Goal: Browse casually: Explore the website without a specific task or goal

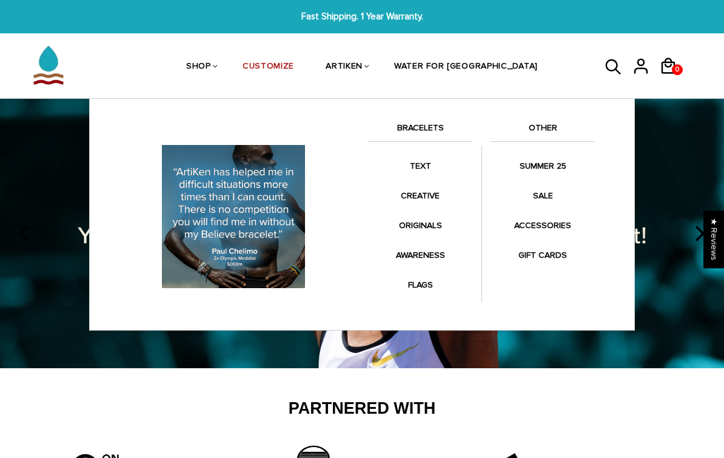
click at [416, 170] on link "TEXT" at bounding box center [420, 166] width 104 height 24
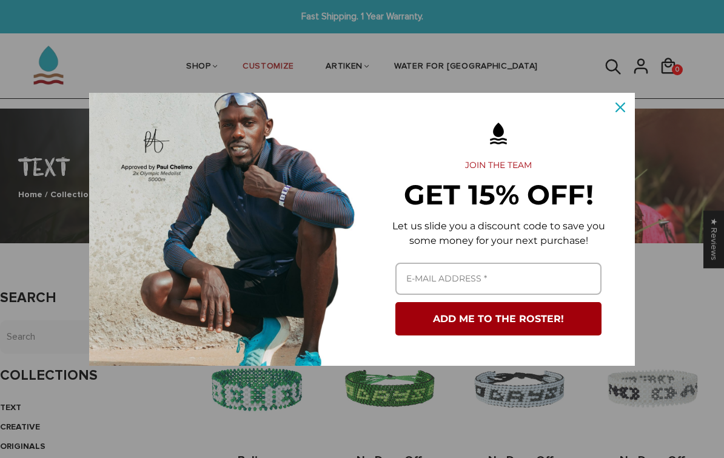
click at [624, 117] on button "Close" at bounding box center [620, 107] width 29 height 29
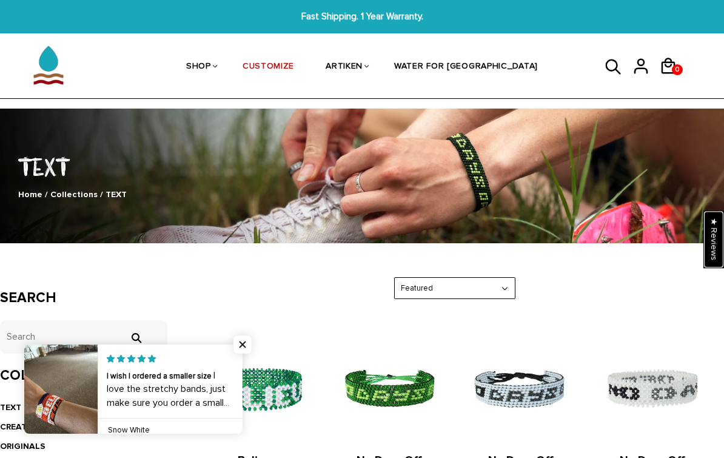
click at [709, 246] on div "★ Reviews" at bounding box center [714, 239] width 21 height 58
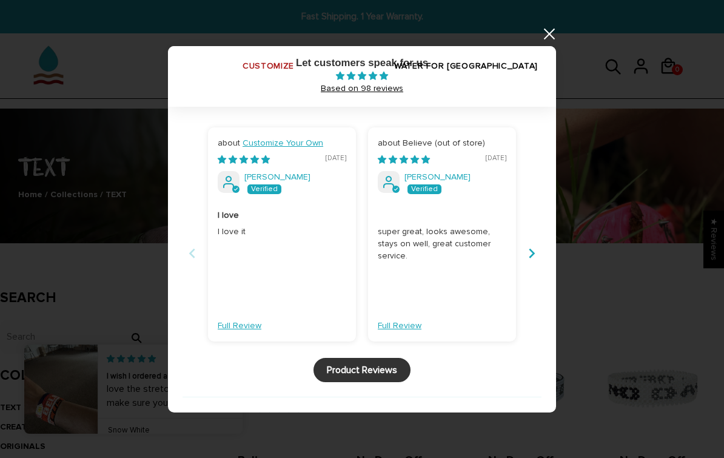
click at [543, 31] on link at bounding box center [549, 34] width 15 height 15
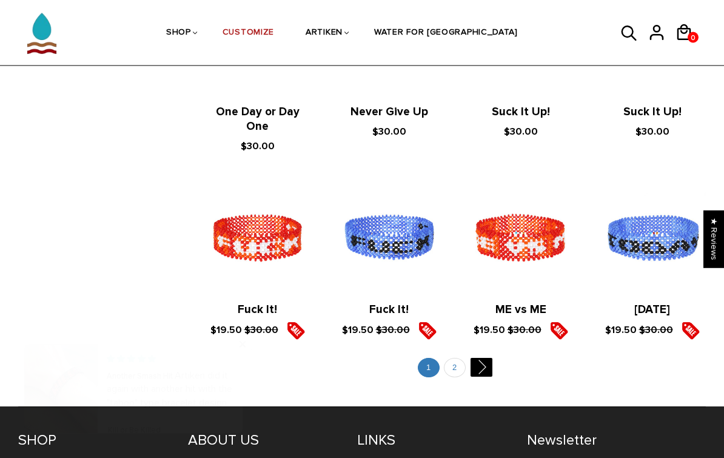
scroll to position [1264, 0]
click at [480, 363] on link "" at bounding box center [481, 367] width 22 height 19
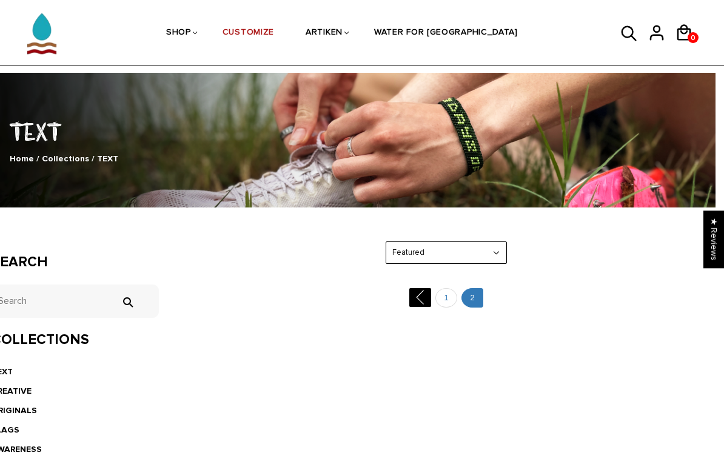
scroll to position [0, 9]
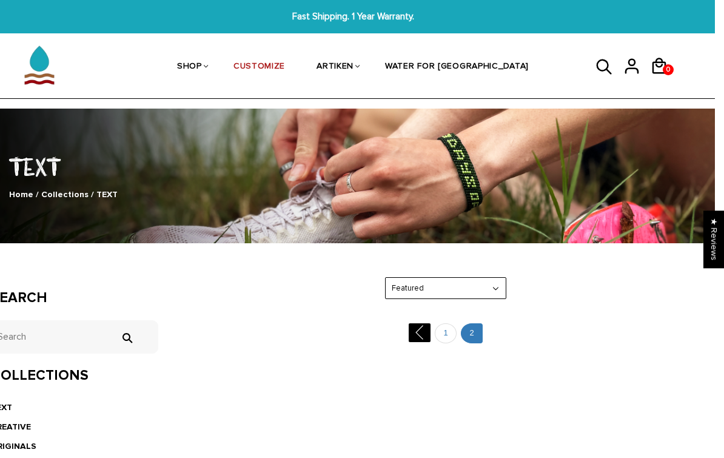
click at [418, 330] on link "" at bounding box center [420, 332] width 22 height 19
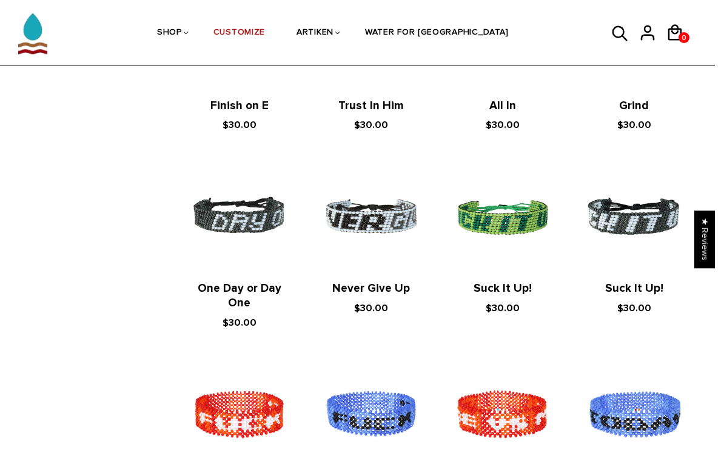
scroll to position [1042, 9]
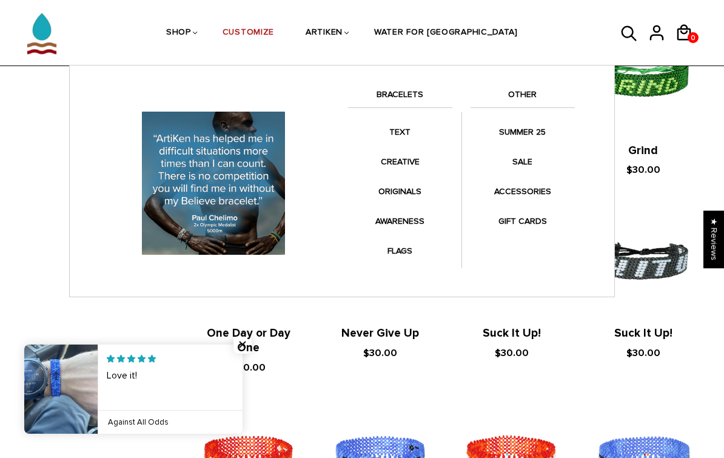
click at [527, 160] on link "SALE" at bounding box center [523, 162] width 104 height 24
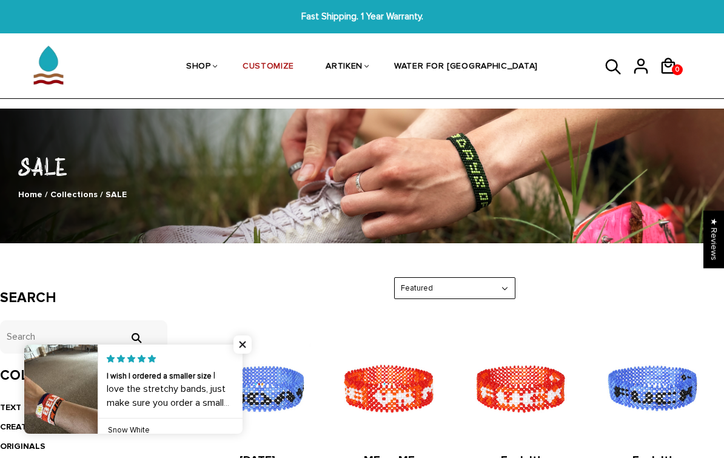
click at [294, 69] on link "CUSTOMIZE" at bounding box center [269, 67] width 52 height 64
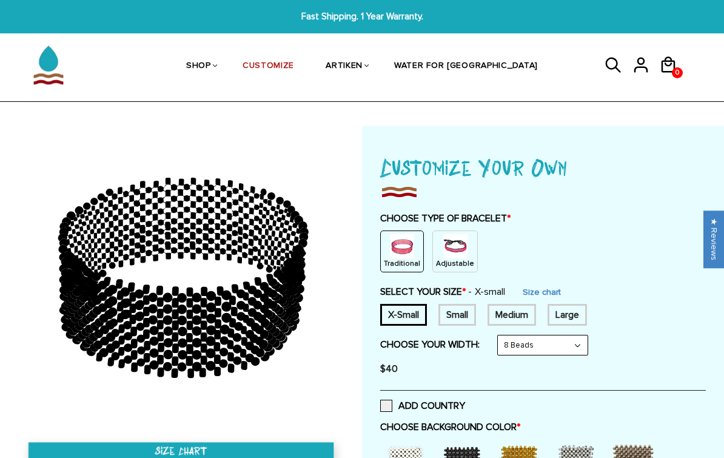
click at [462, 318] on div "Small" at bounding box center [458, 315] width 38 height 22
click at [547, 289] on link "Size chart" at bounding box center [533, 292] width 38 height 10
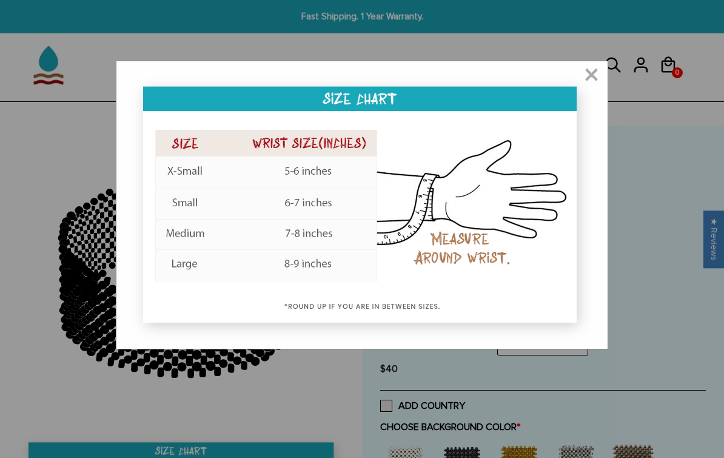
click at [598, 77] on span "×" at bounding box center [591, 76] width 15 height 12
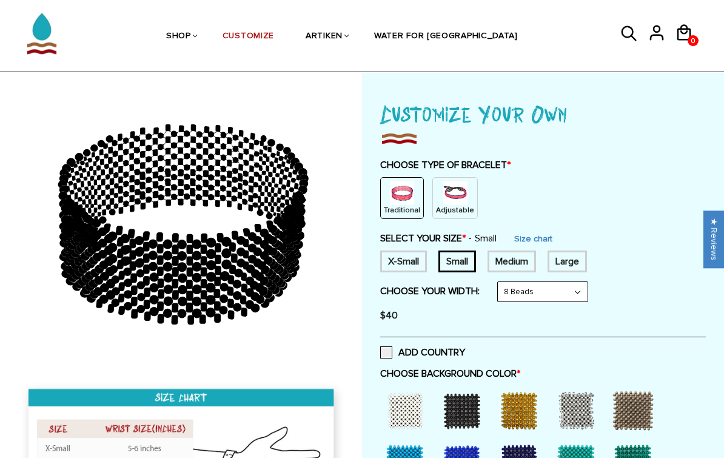
scroll to position [53, 0]
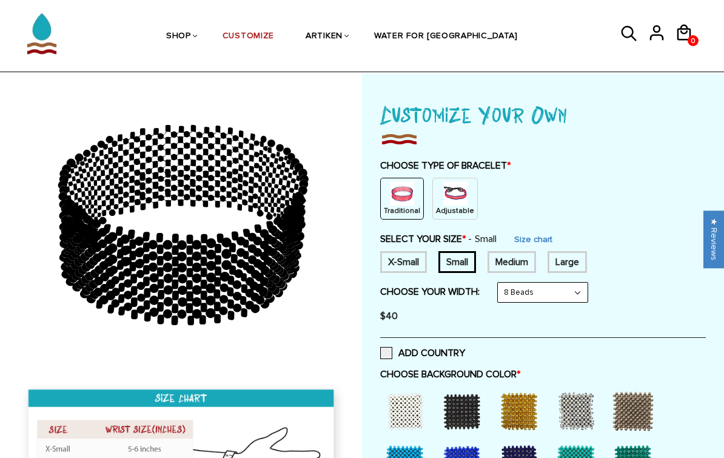
click at [539, 235] on link "Size chart" at bounding box center [533, 239] width 38 height 10
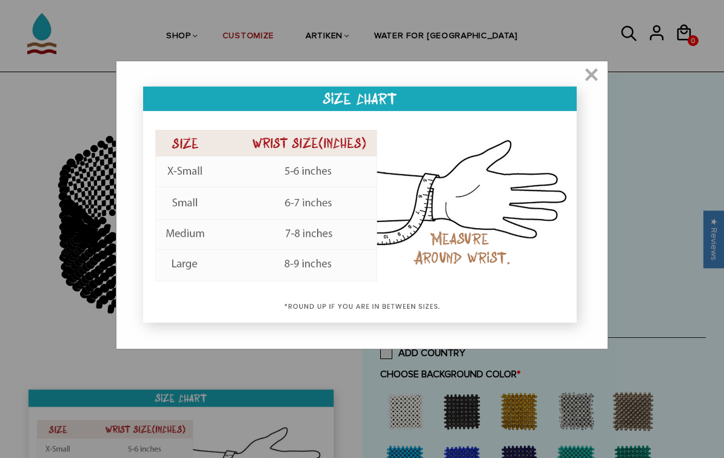
click at [597, 75] on span "×" at bounding box center [591, 76] width 15 height 12
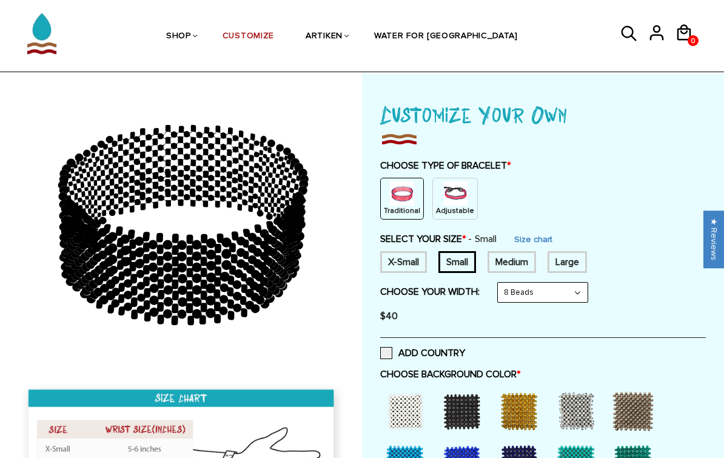
click at [573, 293] on select "8 Beads 6 Beads 10 Beads" at bounding box center [543, 292] width 90 height 19
select select "6-beads"
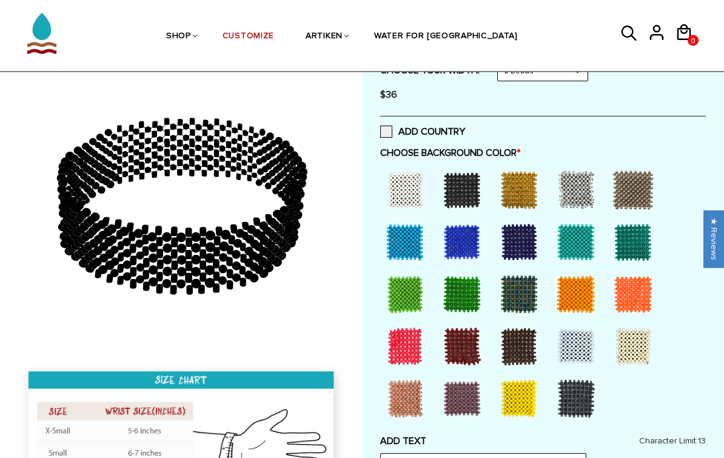
scroll to position [273, 0]
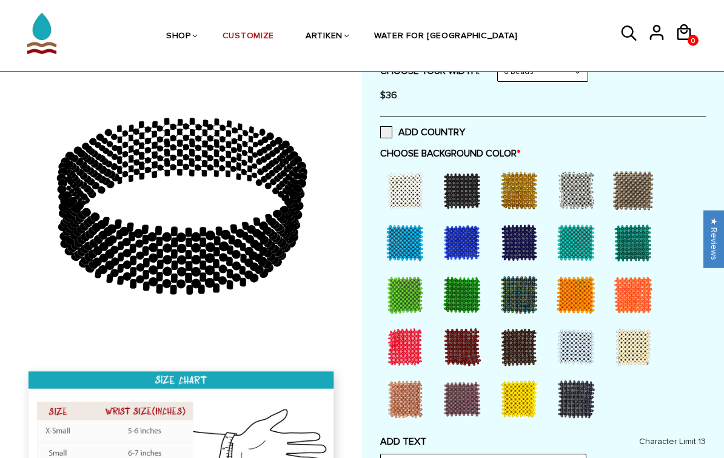
click at [528, 289] on div at bounding box center [519, 295] width 49 height 49
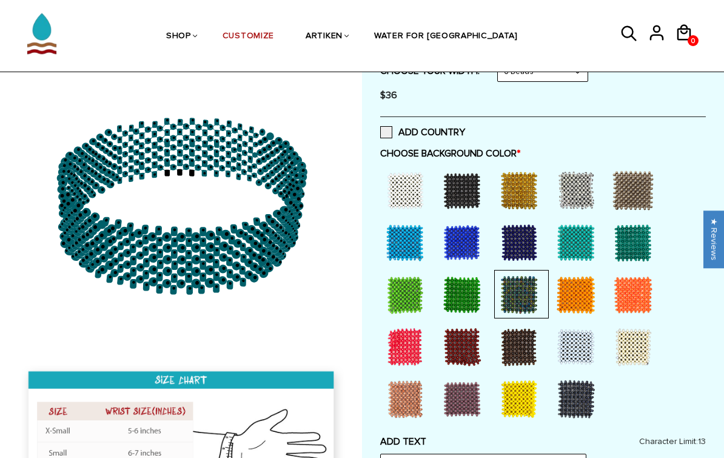
click at [461, 294] on div at bounding box center [462, 295] width 49 height 49
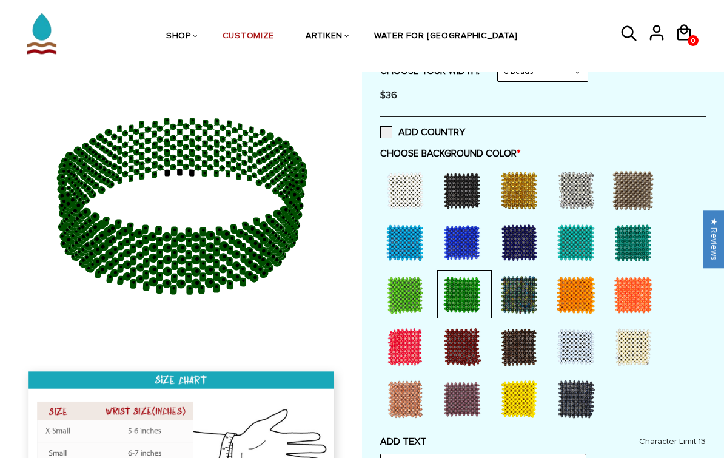
click at [520, 289] on div at bounding box center [519, 295] width 49 height 49
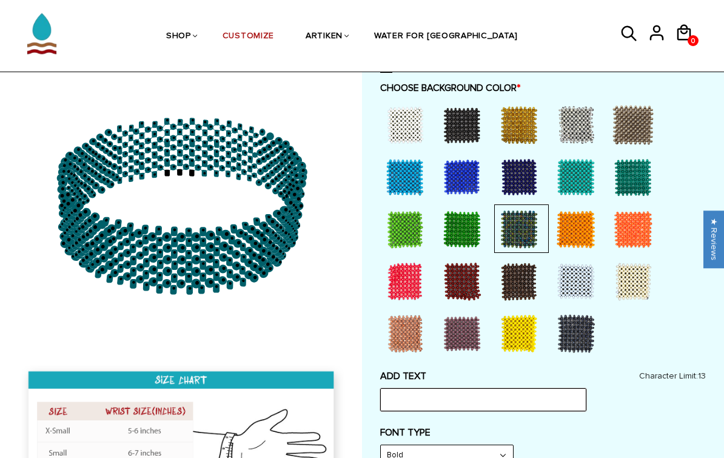
click at [512, 388] on input "text" at bounding box center [483, 399] width 206 height 23
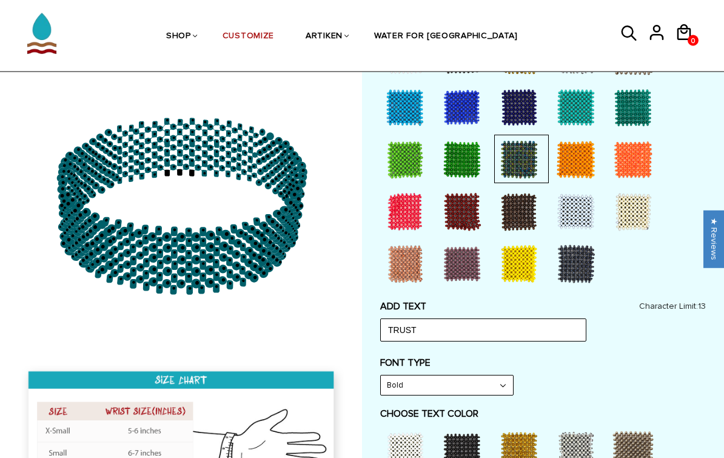
scroll to position [414, 0]
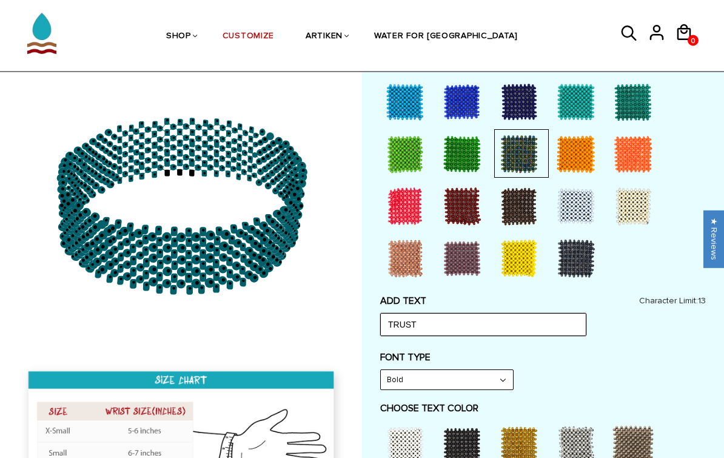
click at [494, 314] on input "TRUST" at bounding box center [483, 325] width 206 height 23
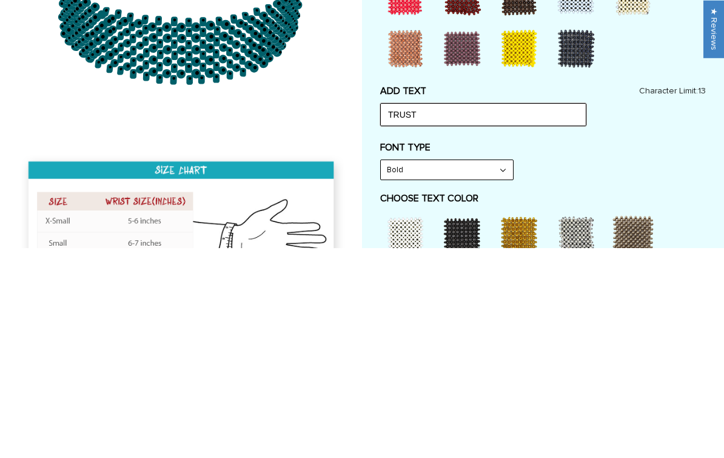
click at [479, 314] on input "TRUST" at bounding box center [483, 325] width 206 height 23
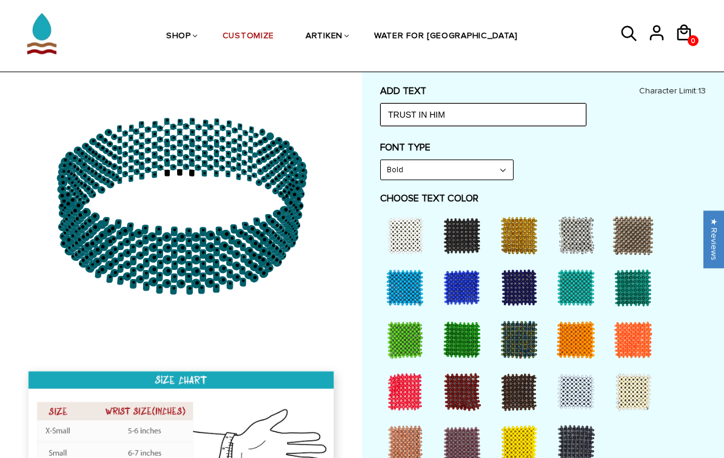
type input "TRUST IN HIM"
click at [474, 173] on select "Bold" at bounding box center [447, 169] width 132 height 19
click at [589, 234] on div at bounding box center [576, 235] width 49 height 49
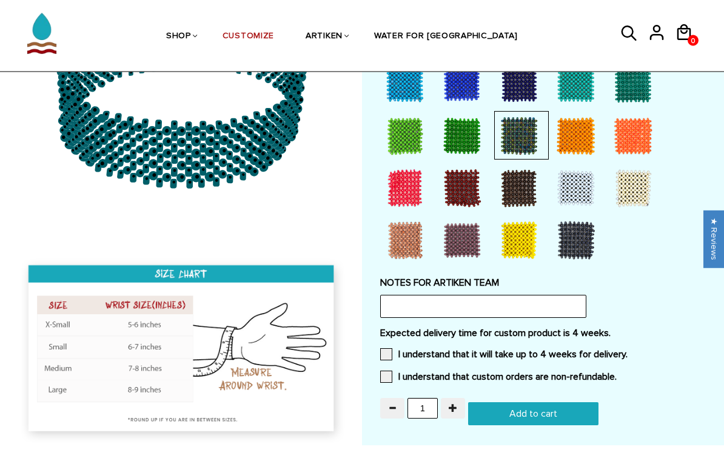
scroll to position [1115, 0]
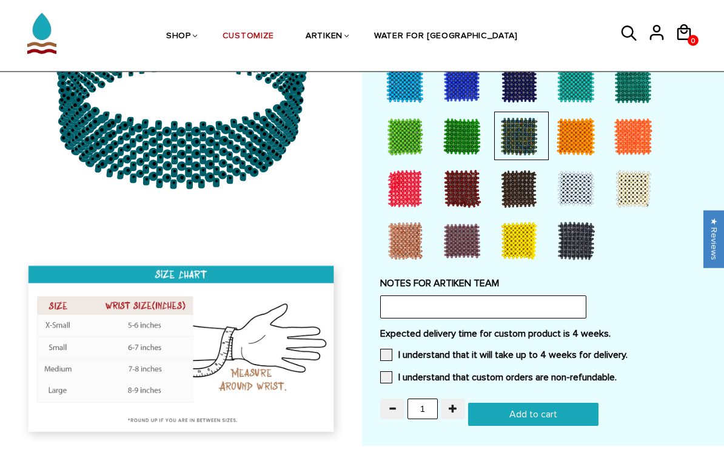
click at [388, 372] on span at bounding box center [386, 378] width 12 height 12
click at [617, 374] on input "I understand that custom orders are non-refundable." at bounding box center [617, 374] width 0 height 0
click at [392, 349] on span at bounding box center [386, 355] width 12 height 12
click at [628, 351] on input "I understand that it will take up to 4 weeks for delivery." at bounding box center [628, 351] width 0 height 0
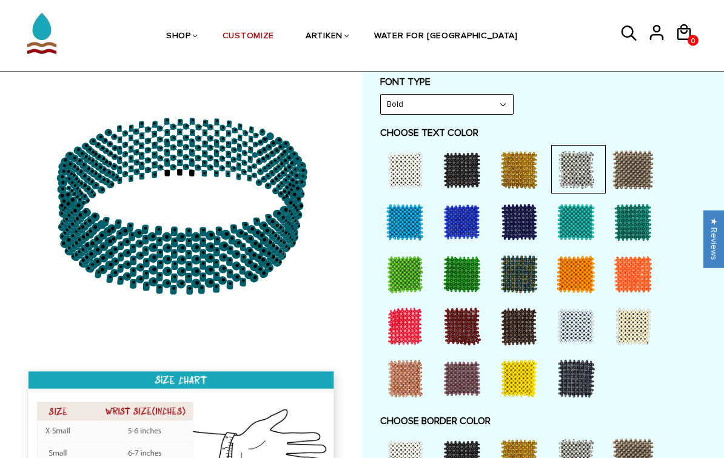
scroll to position [690, 0]
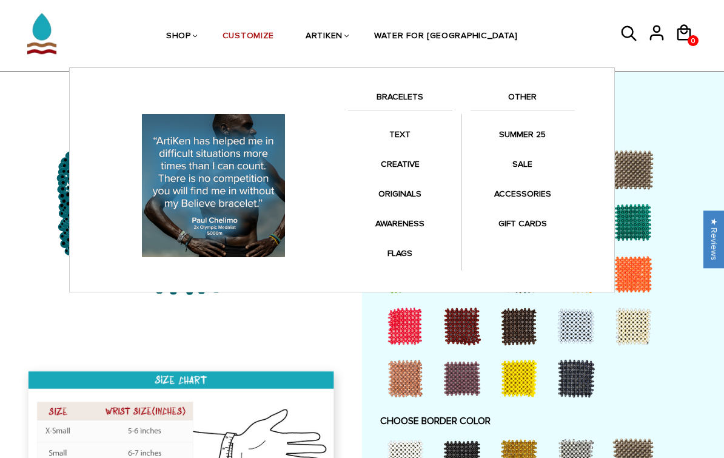
click at [405, 96] on link "BRACELETS" at bounding box center [400, 100] width 104 height 21
click at [398, 96] on link "BRACELETS" at bounding box center [400, 100] width 104 height 21
click at [405, 163] on link "CREATIVE" at bounding box center [400, 164] width 104 height 24
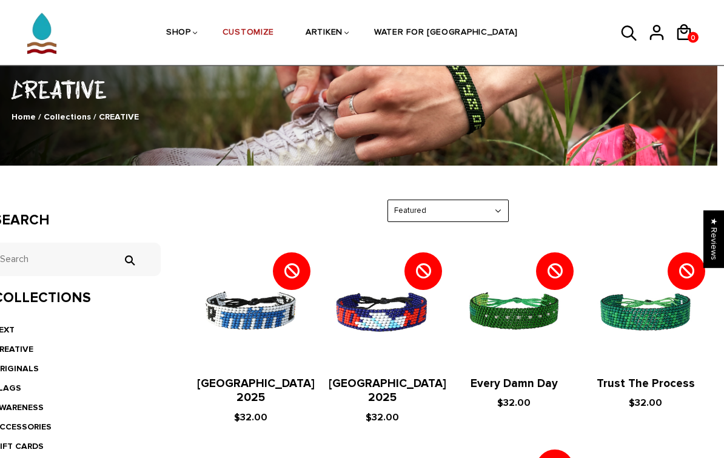
scroll to position [77, 7]
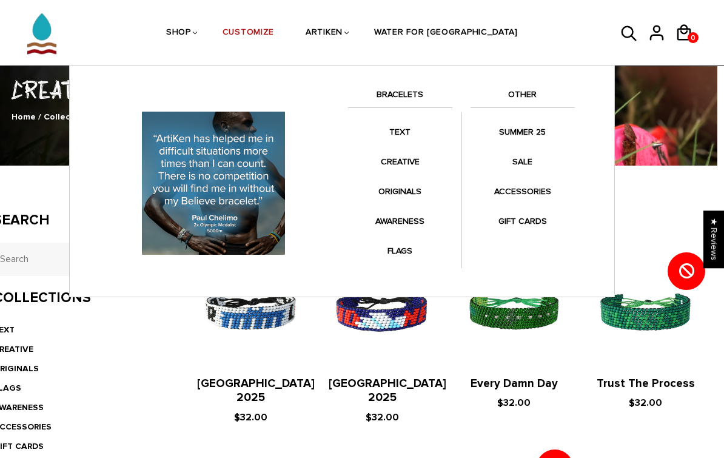
click at [407, 191] on link "ORIGINALS" at bounding box center [400, 192] width 104 height 24
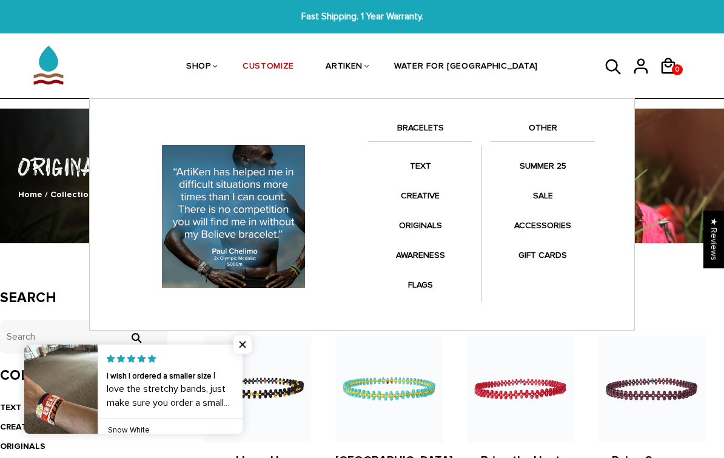
click at [428, 226] on link "ORIGINALS" at bounding box center [420, 226] width 104 height 24
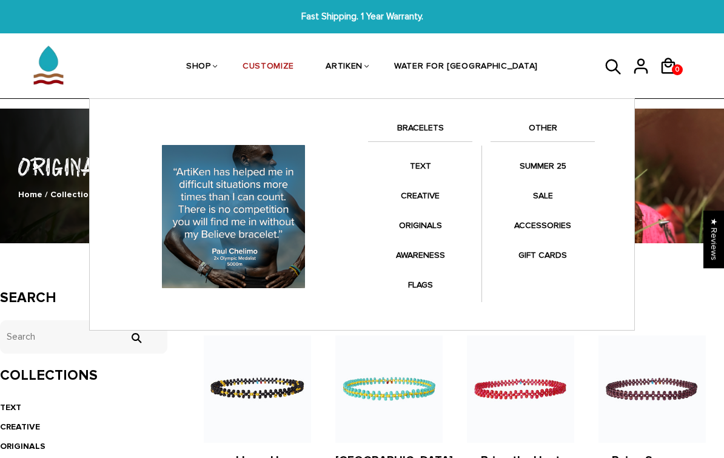
click at [429, 252] on link "AWARENESS" at bounding box center [420, 255] width 104 height 24
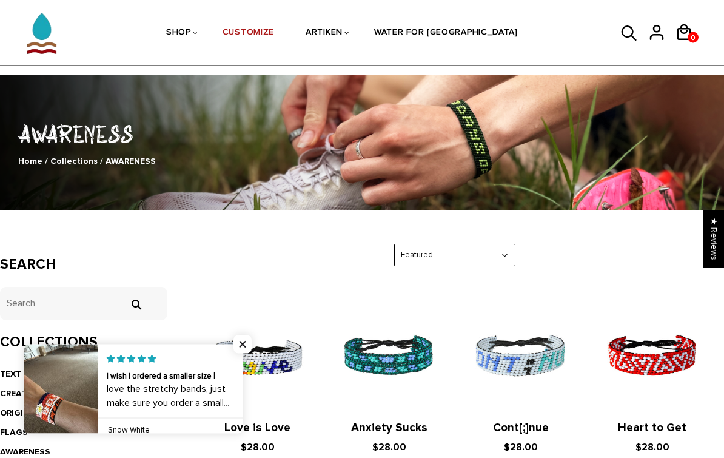
scroll to position [33, 0]
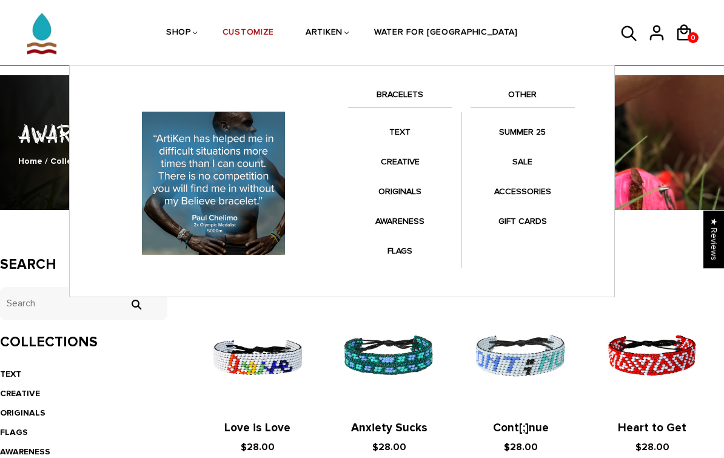
click at [404, 252] on link "FLAGS" at bounding box center [400, 251] width 104 height 24
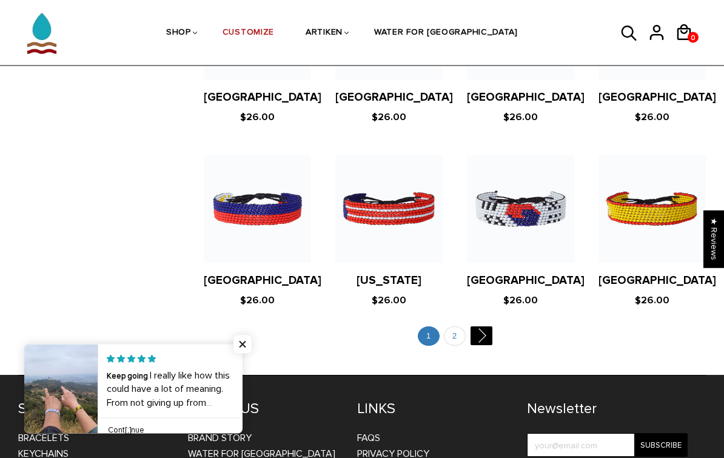
scroll to position [2237, 0]
click at [480, 326] on link "" at bounding box center [481, 335] width 22 height 19
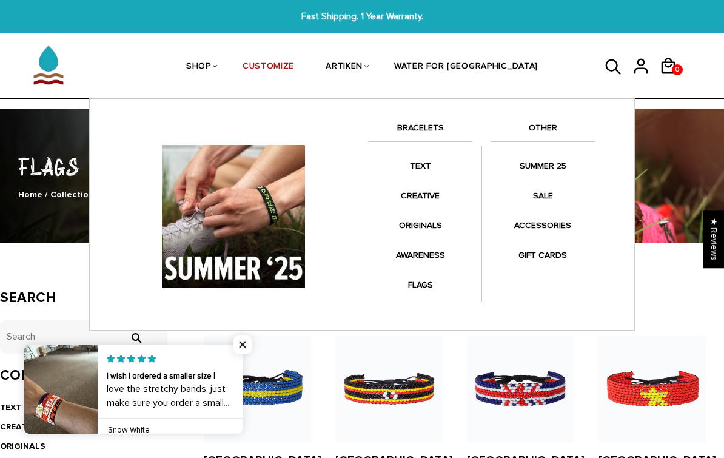
click at [561, 154] on link "SUMMER 25" at bounding box center [543, 166] width 104 height 24
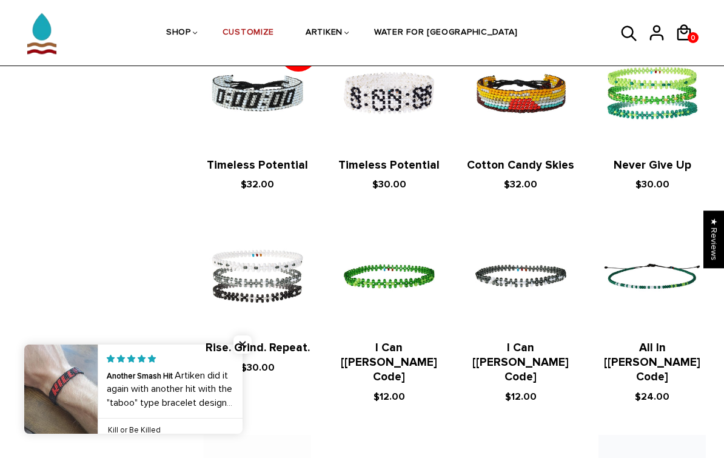
scroll to position [1604, 0]
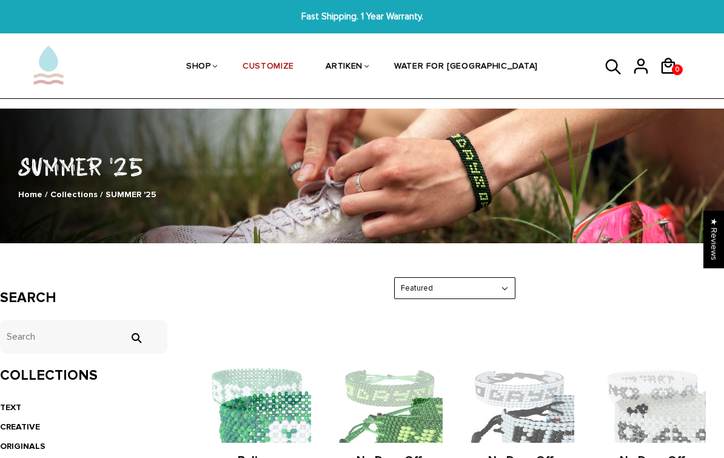
scroll to position [1182, 0]
